Goal: Task Accomplishment & Management: Complete application form

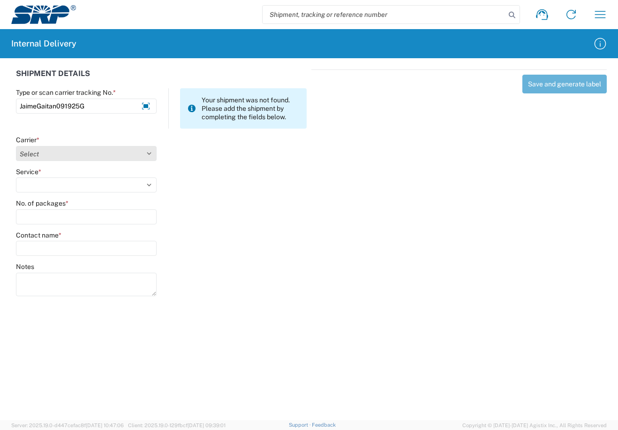
type input "JaimeGaitan091925G"
click at [151, 154] on select "Select Amazon Logistics ATI Trucking BC Dimerco Logistics Empire Southwest FedE…" at bounding box center [86, 153] width 141 height 15
select select "18713"
click at [16, 146] on select "Select Amazon Logistics ATI Trucking BC Dimerco Logistics Empire Southwest FedE…" at bounding box center [86, 153] width 141 height 15
click at [150, 186] on select "Select Ground Inter-Office" at bounding box center [86, 184] width 141 height 15
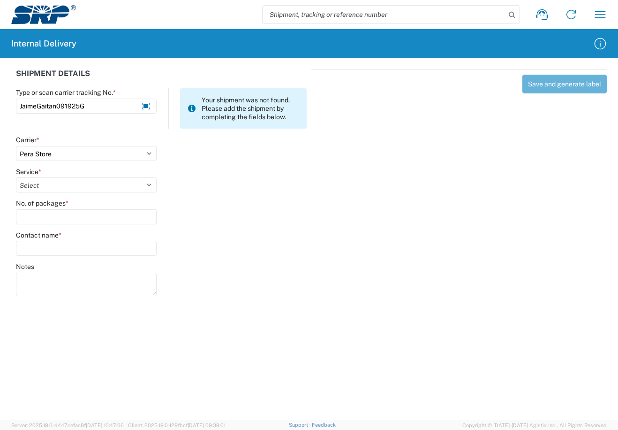
select select "35763"
click at [16, 177] on select "Select Ground Inter-Office" at bounding box center [86, 184] width 141 height 15
click at [101, 219] on input "No. of packages *" at bounding box center [86, 216] width 141 height 15
type input "1"
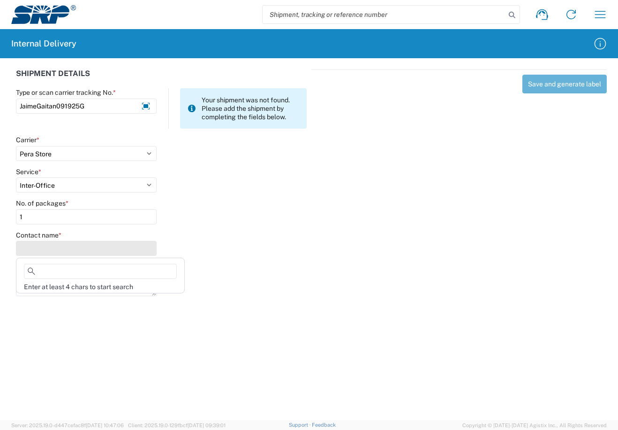
click at [101, 241] on input "Contact name *" at bounding box center [86, 248] width 141 height 15
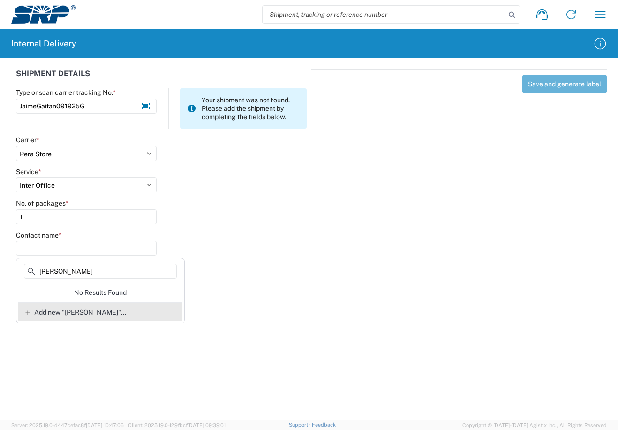
type input "[PERSON_NAME]"
click at [84, 312] on span "Add new "[PERSON_NAME]"..." at bounding box center [80, 312] width 92 height 8
type input "[PERSON_NAME]"
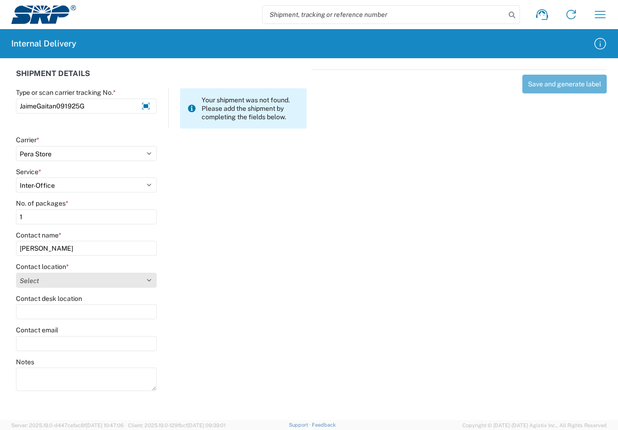
click at [148, 281] on select "Select [GEOGRAPHIC_DATA] Facility [GEOGRAPHIC_DATA] [GEOGRAPHIC_DATA] [PERSON_N…" at bounding box center [86, 280] width 141 height 15
select select "54819"
click at [16, 273] on select "Select [GEOGRAPHIC_DATA] Facility [GEOGRAPHIC_DATA] [GEOGRAPHIC_DATA] [PERSON_N…" at bounding box center [86, 280] width 141 height 15
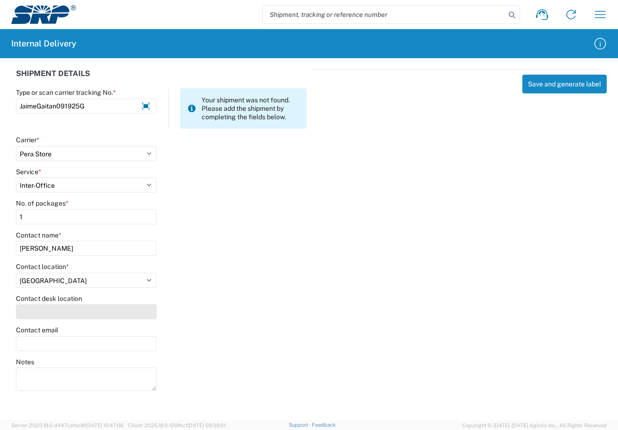
click at [93, 314] on input "Contact desk location" at bounding box center [86, 311] width 141 height 15
type input "EVS106"
click at [564, 89] on button "Save and generate label" at bounding box center [565, 84] width 84 height 19
select select
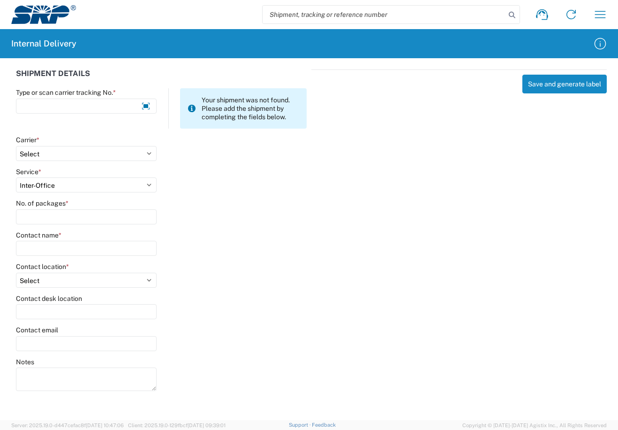
select select
